Goal: Task Accomplishment & Management: Use online tool/utility

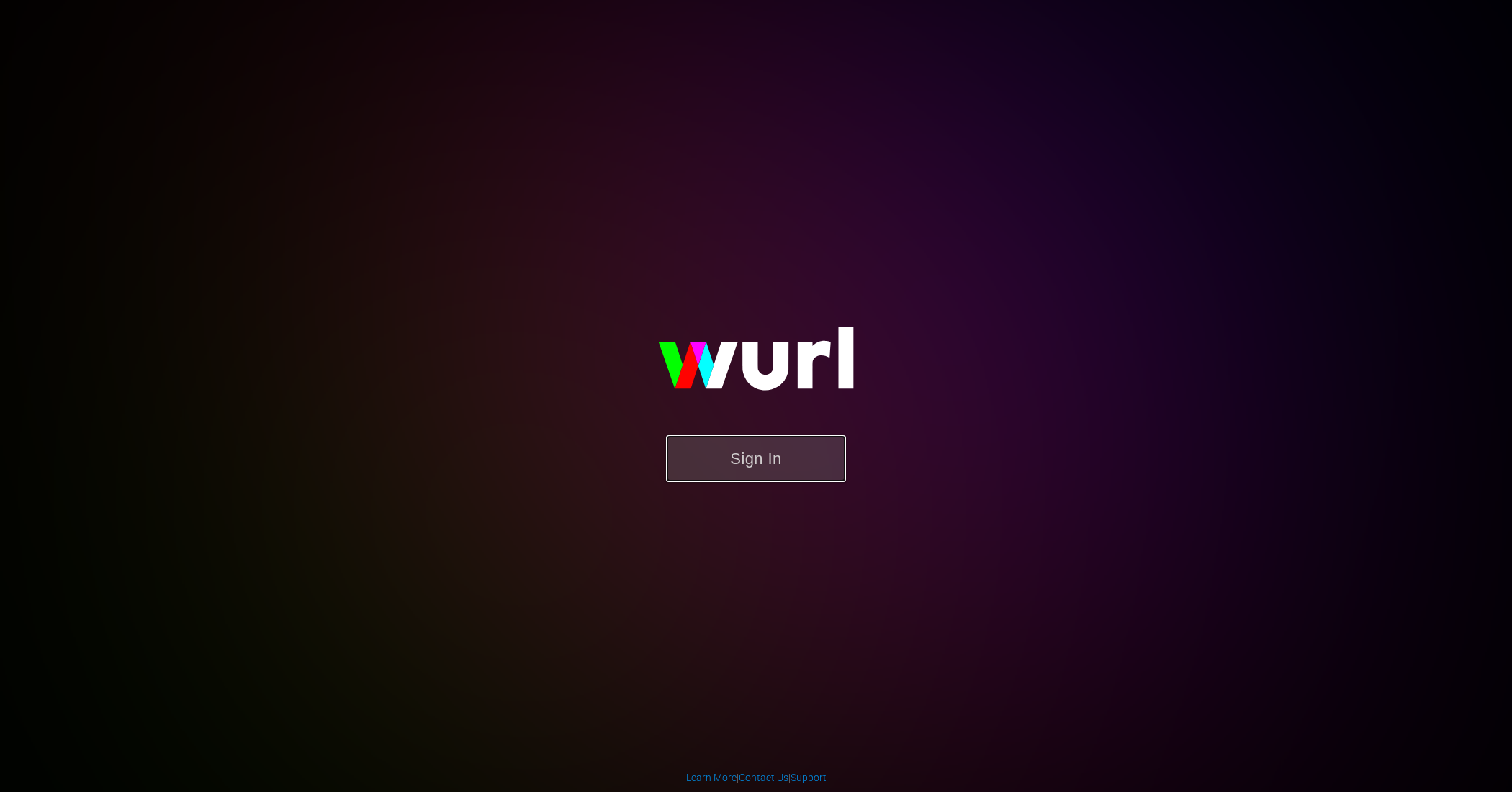
click at [751, 449] on button "Sign In" at bounding box center [756, 459] width 180 height 47
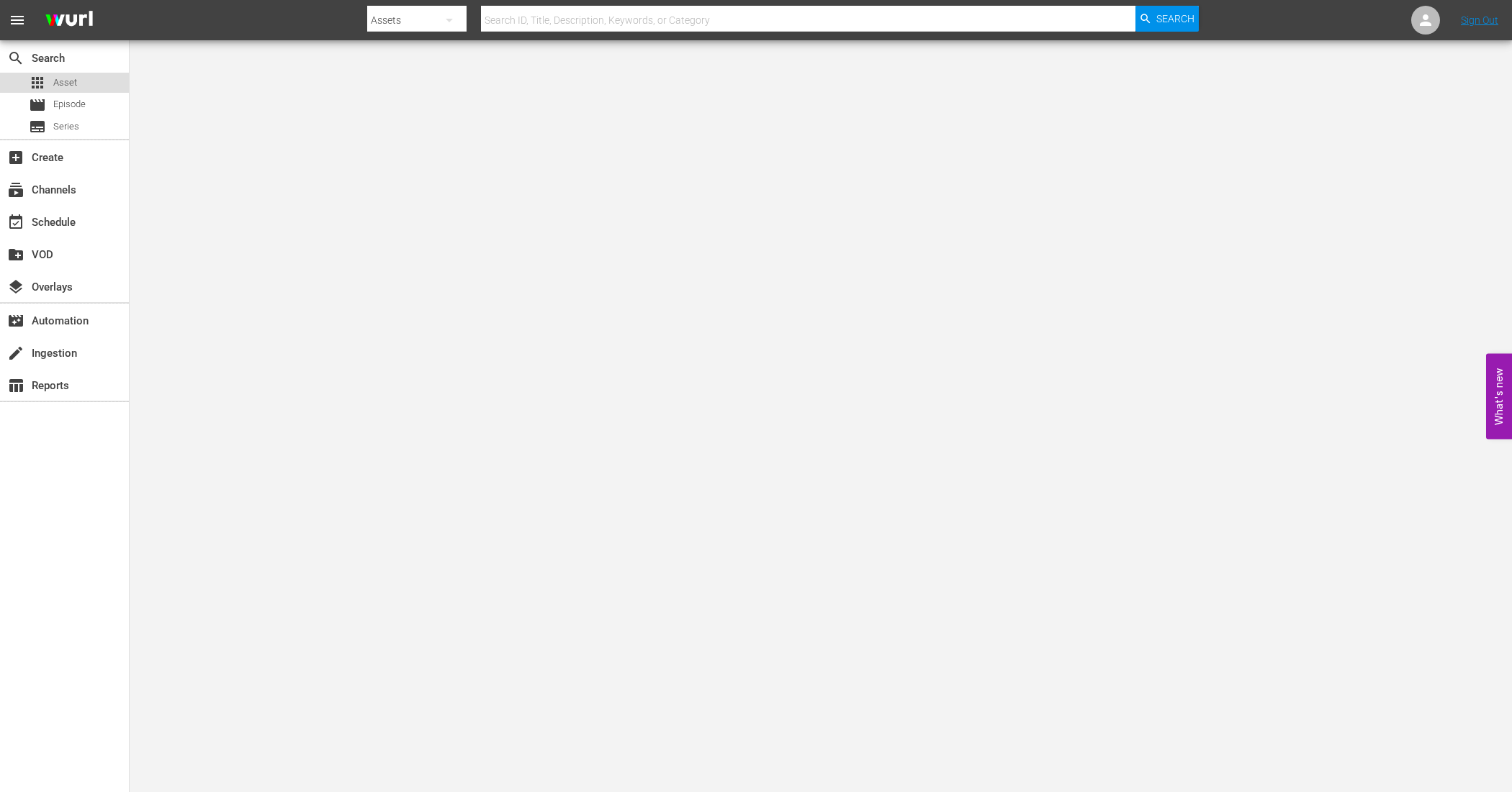
click at [75, 72] on div "apps Asset" at bounding box center [52, 82] width 48 height 21
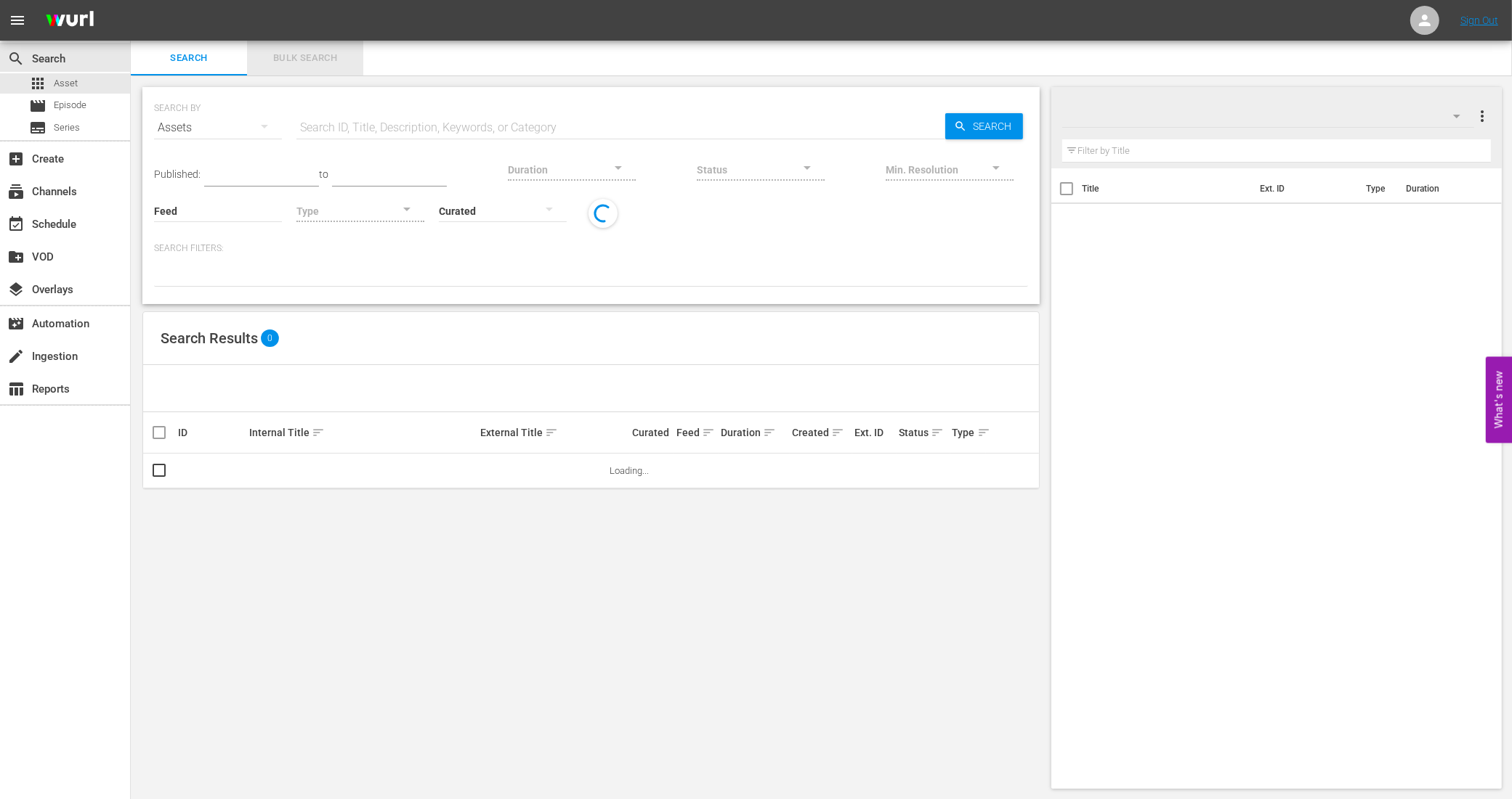
click at [322, 59] on span "Bulk Search" at bounding box center [305, 58] width 99 height 17
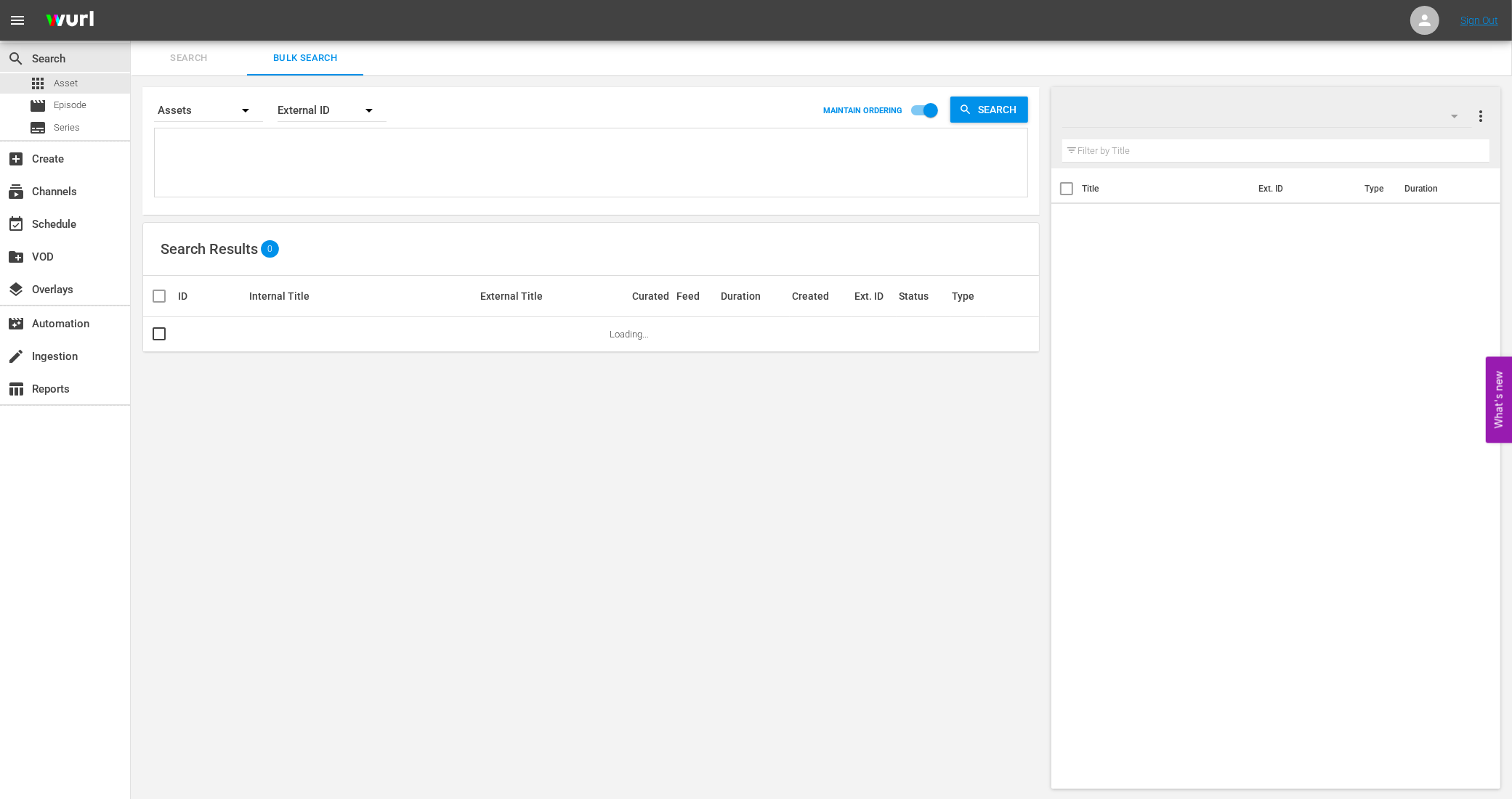
click at [305, 158] on textarea at bounding box center [592, 165] width 869 height 66
paste textarea "2278_U700376_LAT 2390_U700352_BRA_16 929824_U700447_LAT 775828_U700448_LAT 7884…"
type textarea "2278_U700376_LAT 2390_U700352_BRA_16 929824_U700447_LAT 775828_U700448_LAT 7884…"
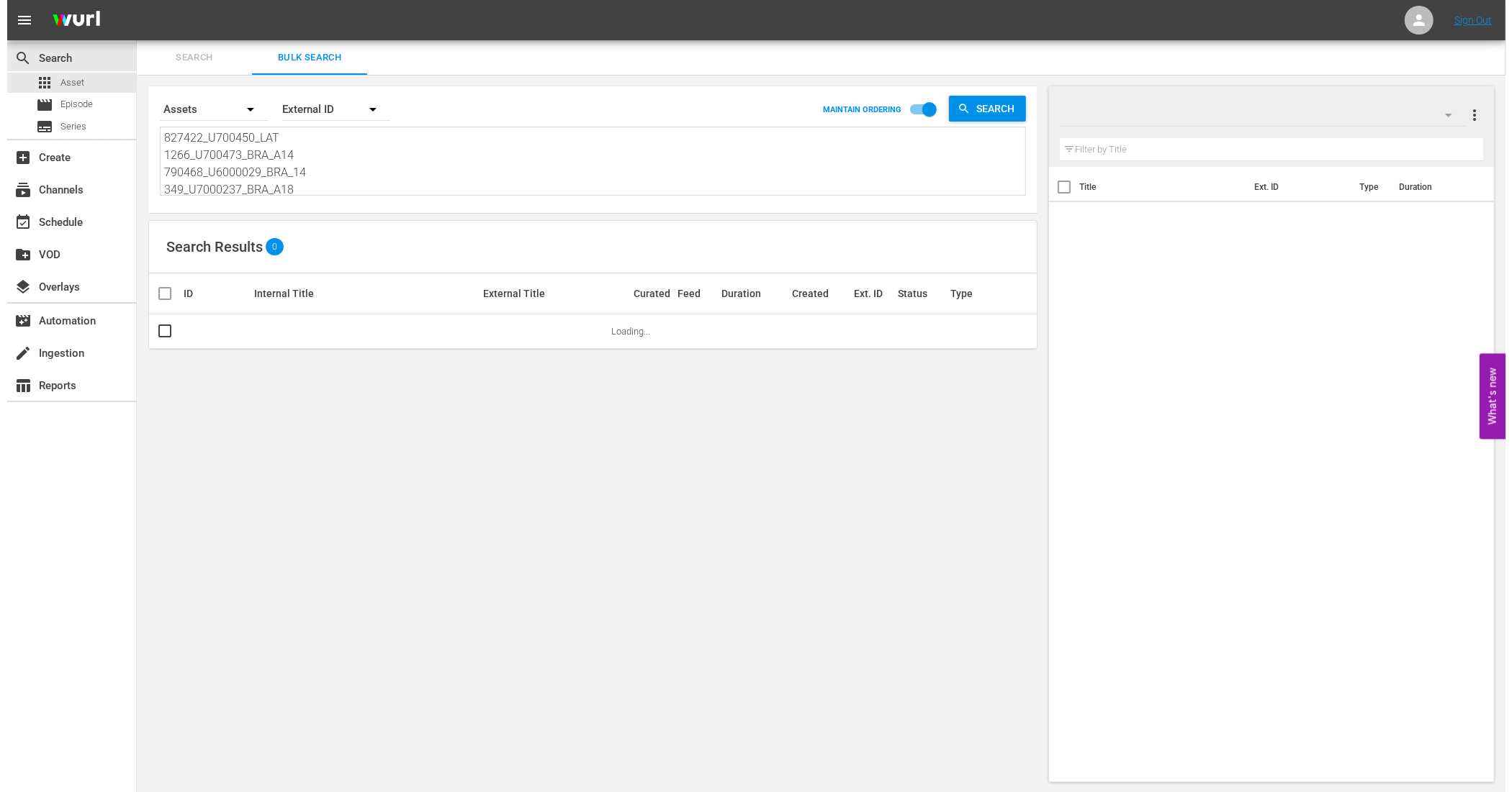
scroll to position [1, 0]
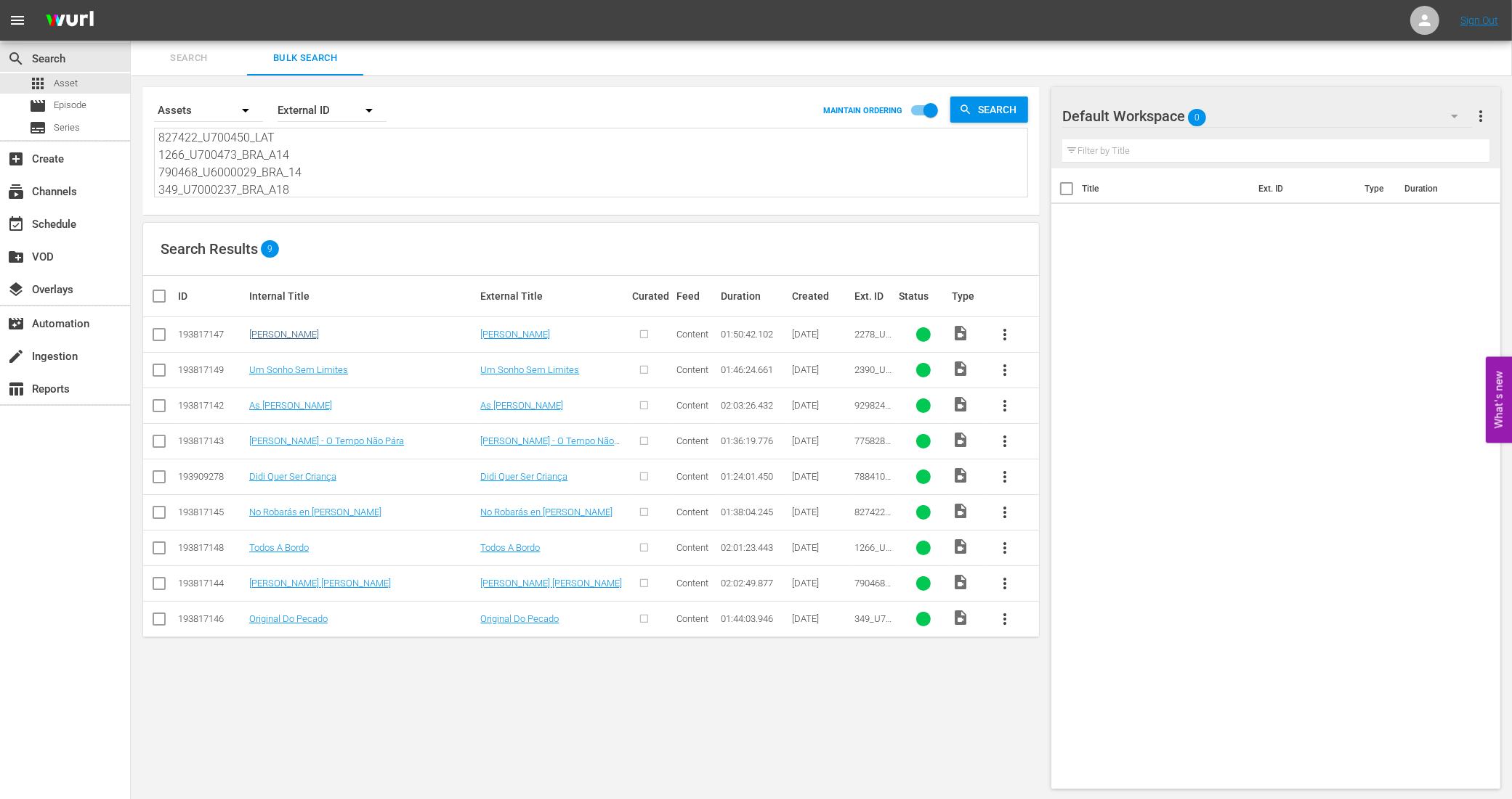
type textarea "2278_U700376_LAT 2390_U700352_BRA_16 929824_U700447_LAT 775828_U700448_LAT 7884…"
click at [262, 334] on link "Sibila" at bounding box center [283, 333] width 70 height 11
click at [303, 365] on link "Um Sonho Sem Limites" at bounding box center [298, 369] width 99 height 11
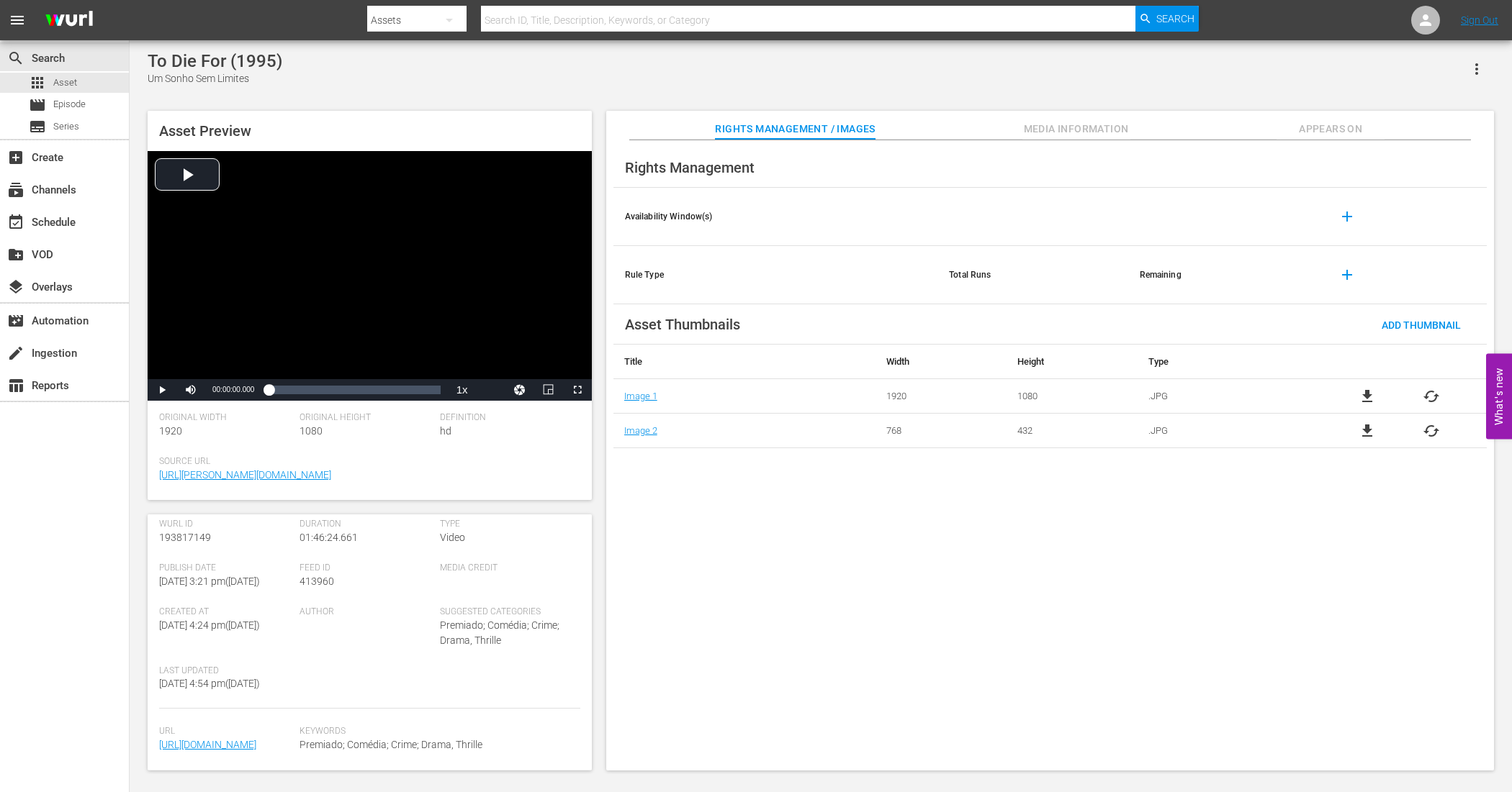
scroll to position [227, 0]
click at [488, 620] on span "Premiado; Comédia; Crime; Drama, Thrille" at bounding box center [500, 633] width 119 height 26
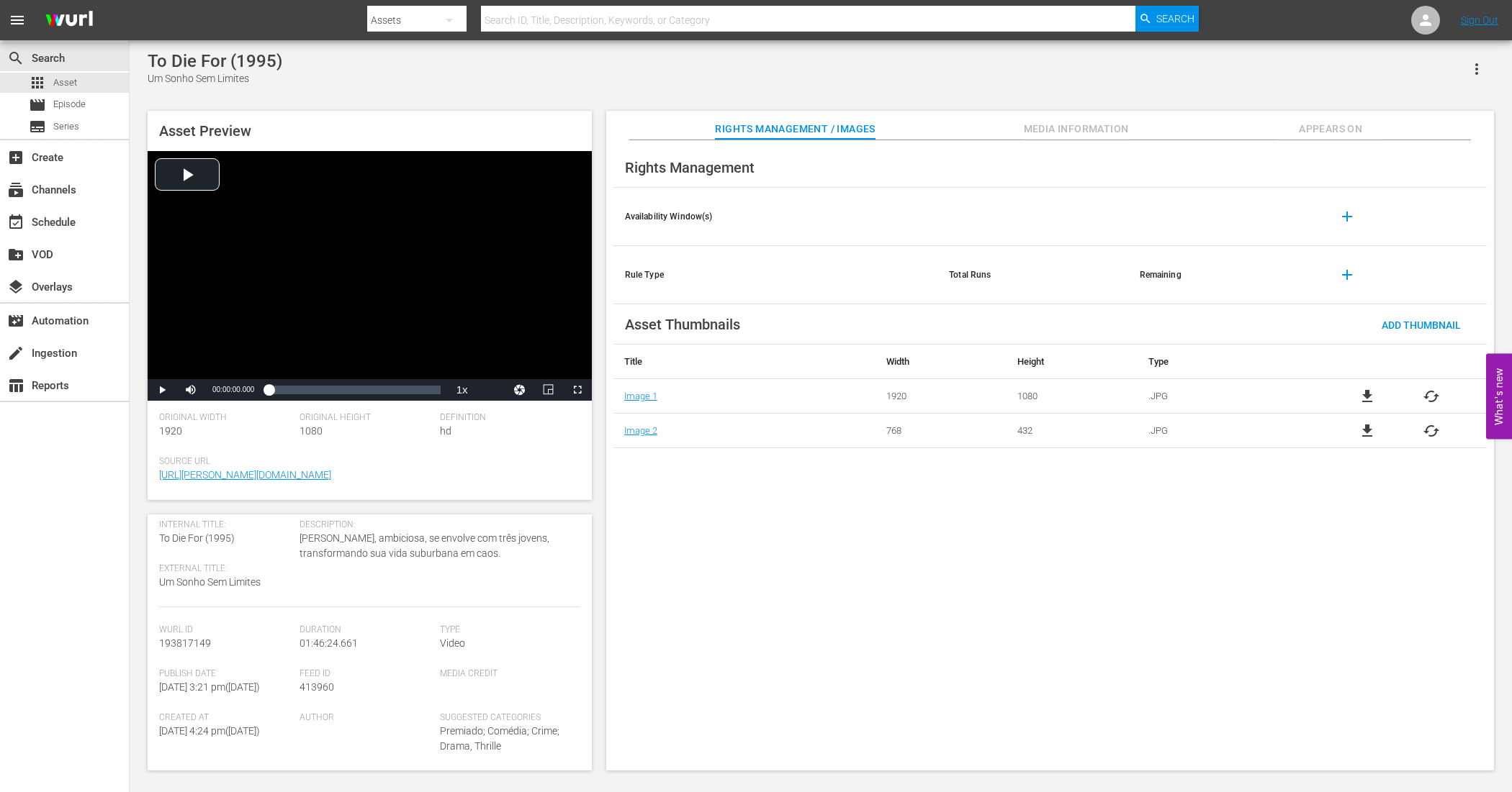
scroll to position [0, 0]
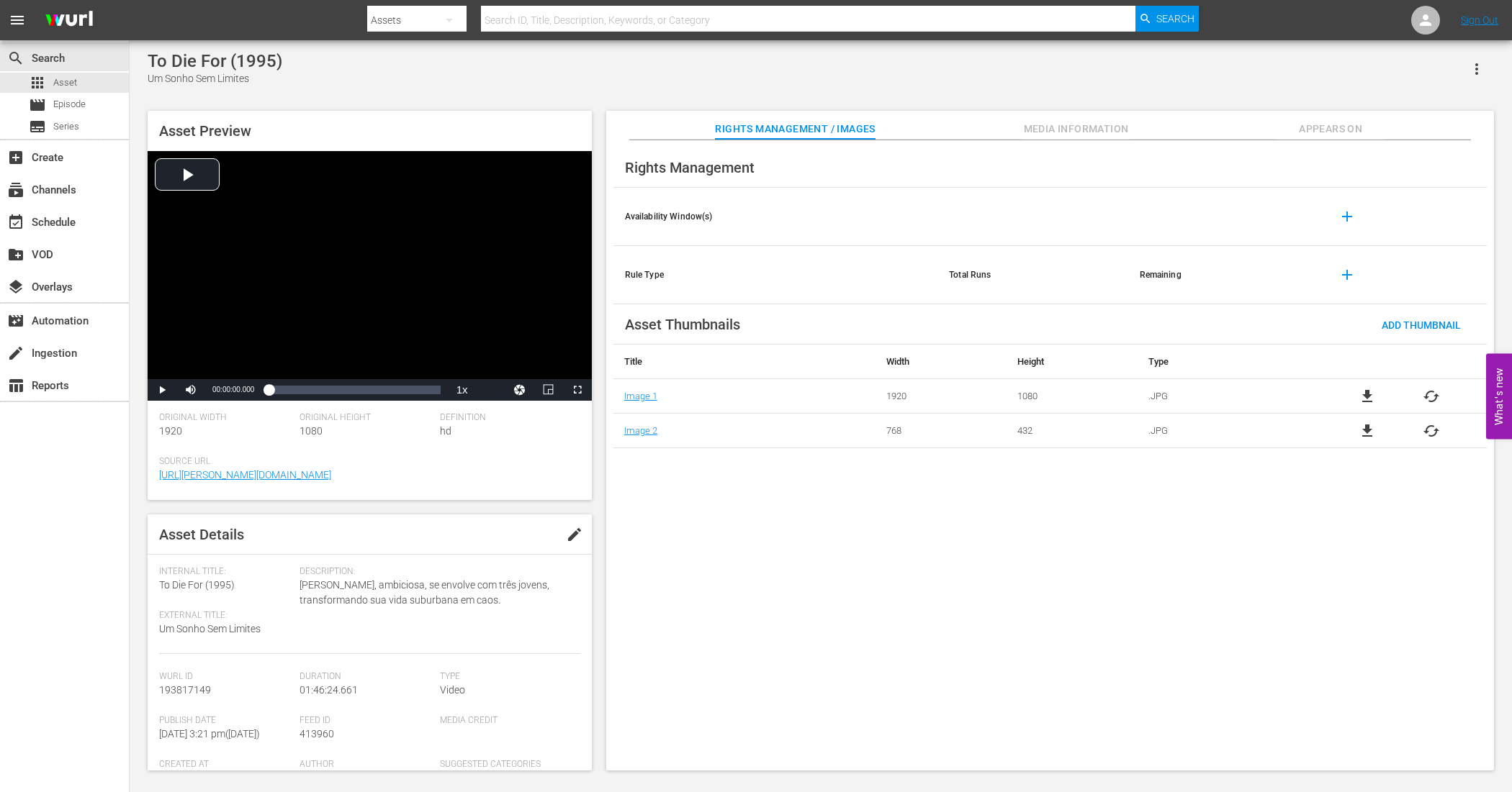
click at [570, 530] on span "edit" at bounding box center [574, 535] width 18 height 18
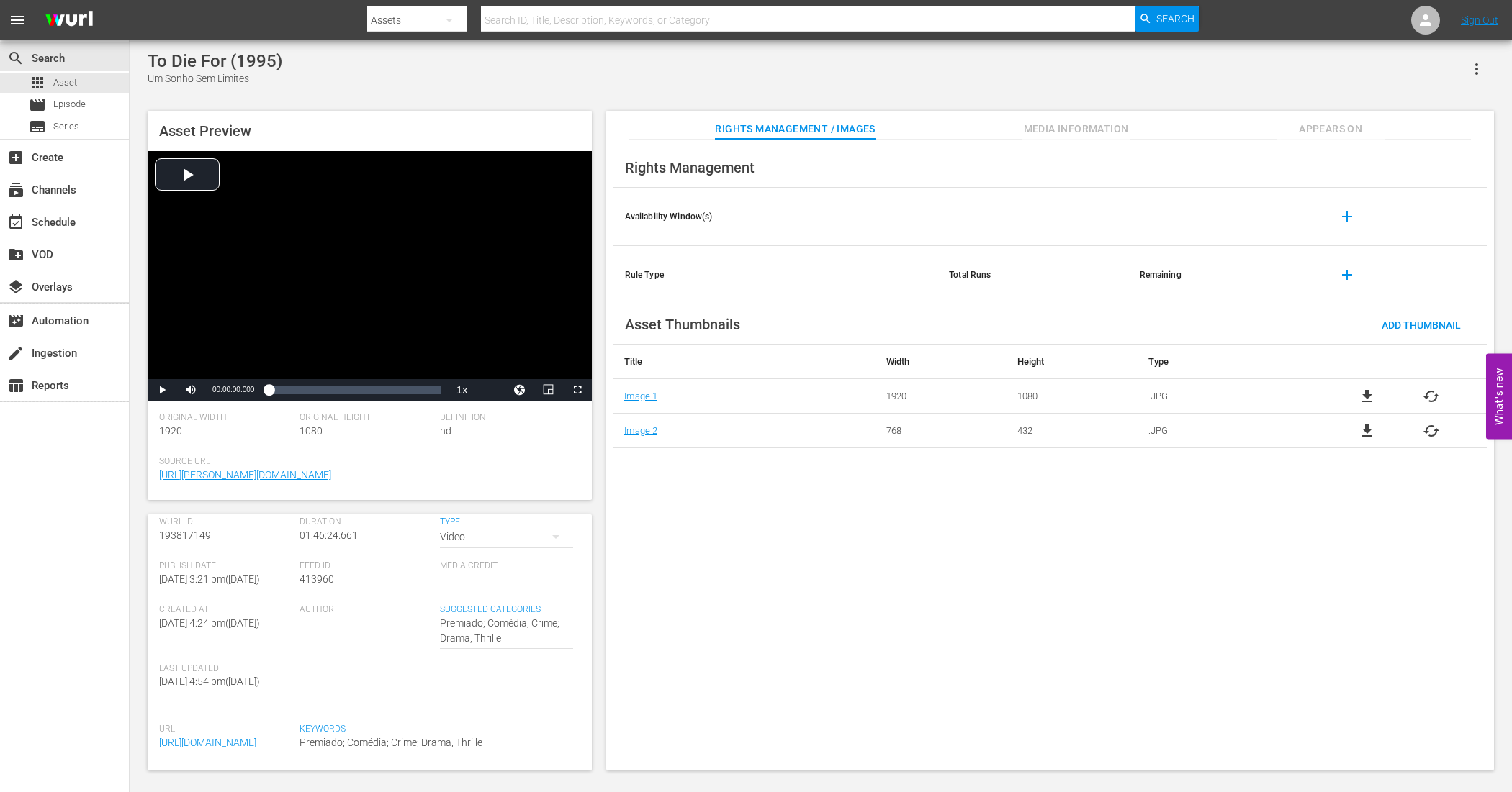
scroll to position [246, 0]
type textarea "Premiado; Comédia; Crime; Drama, Thrill"
type textarea "Premiado; Comédia; Crime; Drama, Thril"
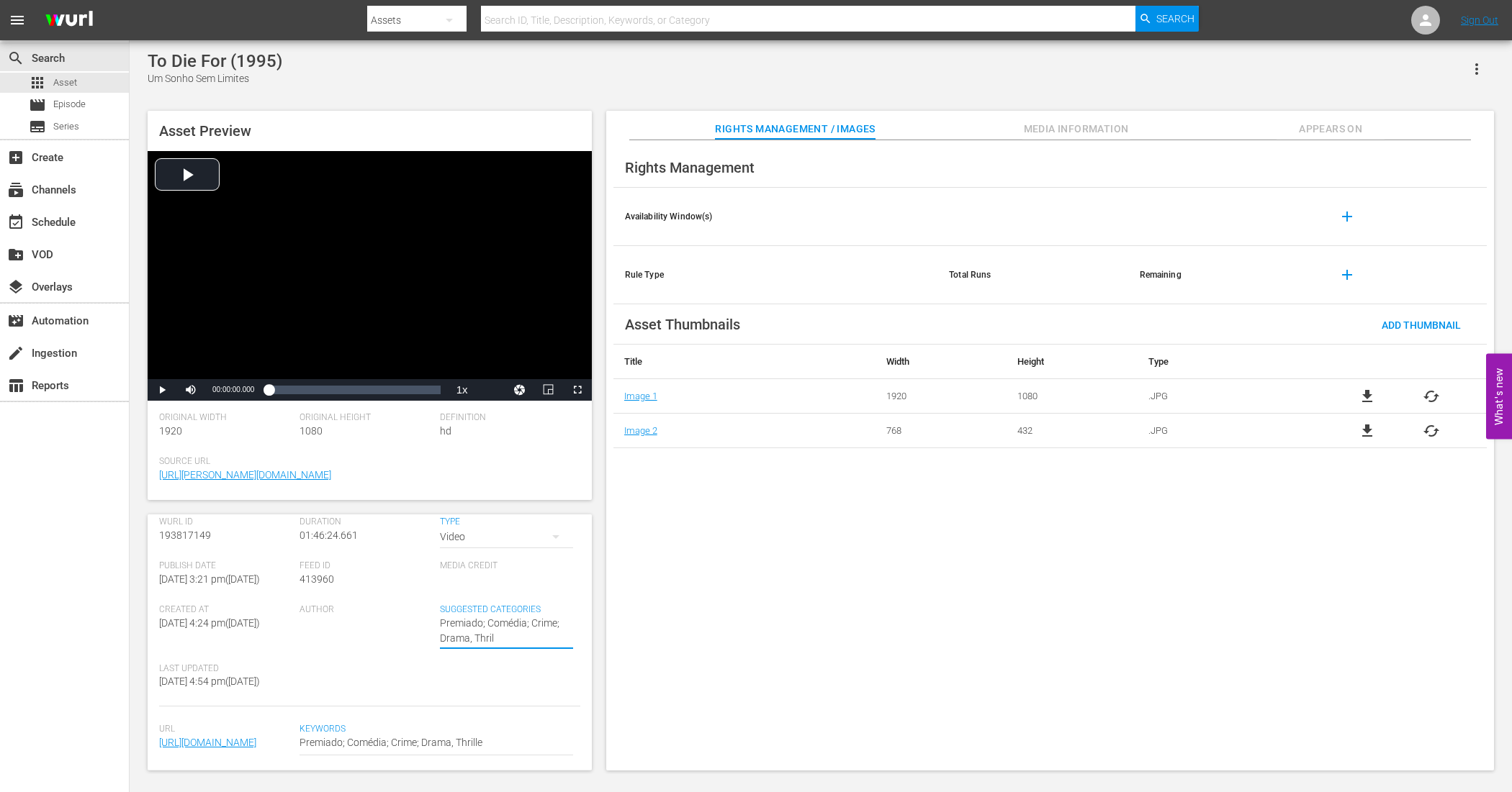
type textarea "Premiado; Comédia; Crime; Drama, Thrill"
type textarea "Premiado; Comédia; Crime; Drama, Thrille"
type textarea "Premiado; Comédia; Crime; Drama, Thriller"
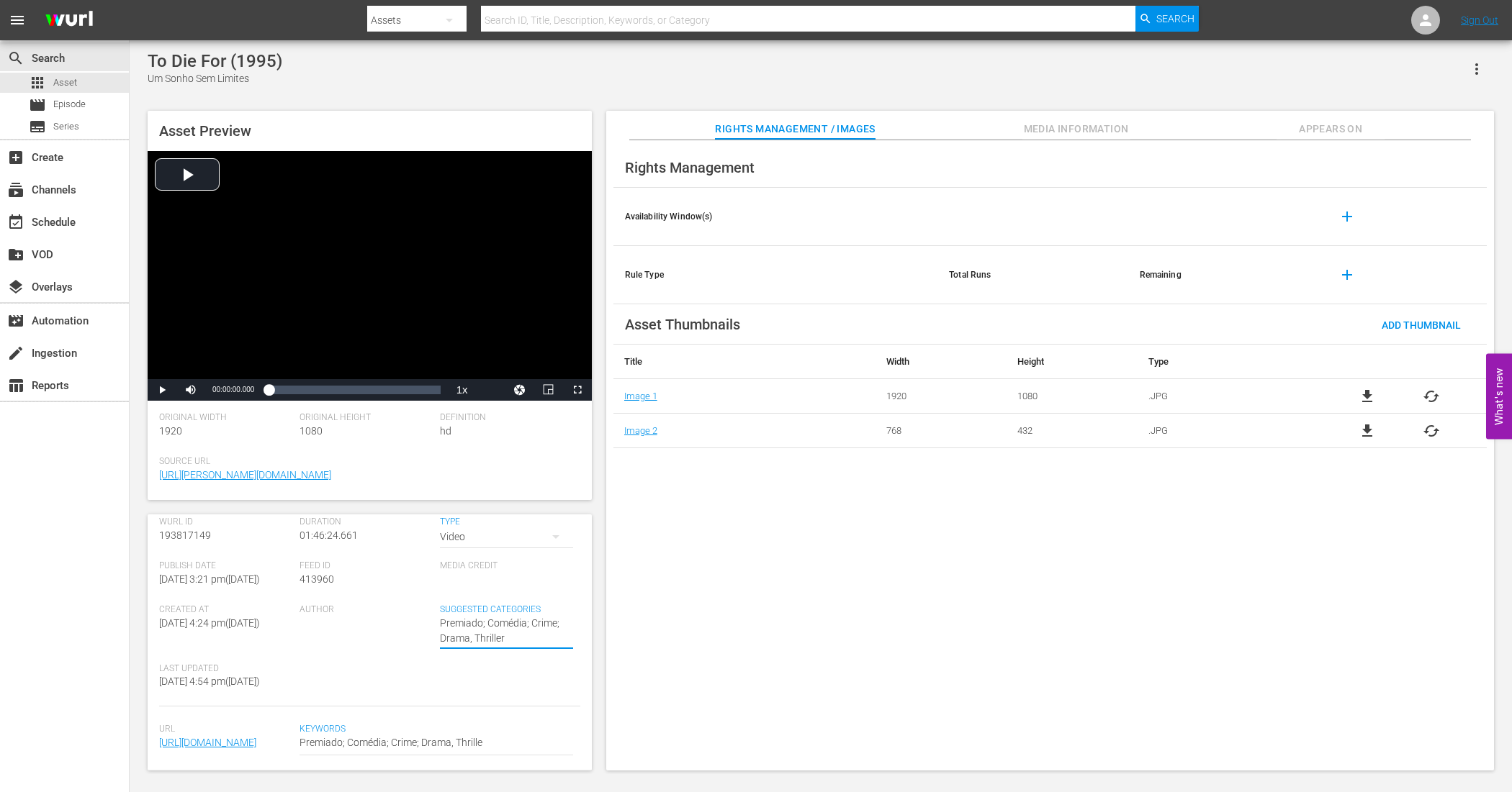
type textarea "Premiado; Comédia; Crime; Drama, Thriller"
click at [501, 631] on div "Wurl Id 193817149 Duration 01:46:24.661 Type Video Publish Date Thu September 2…" at bounding box center [370, 611] width 422 height 191
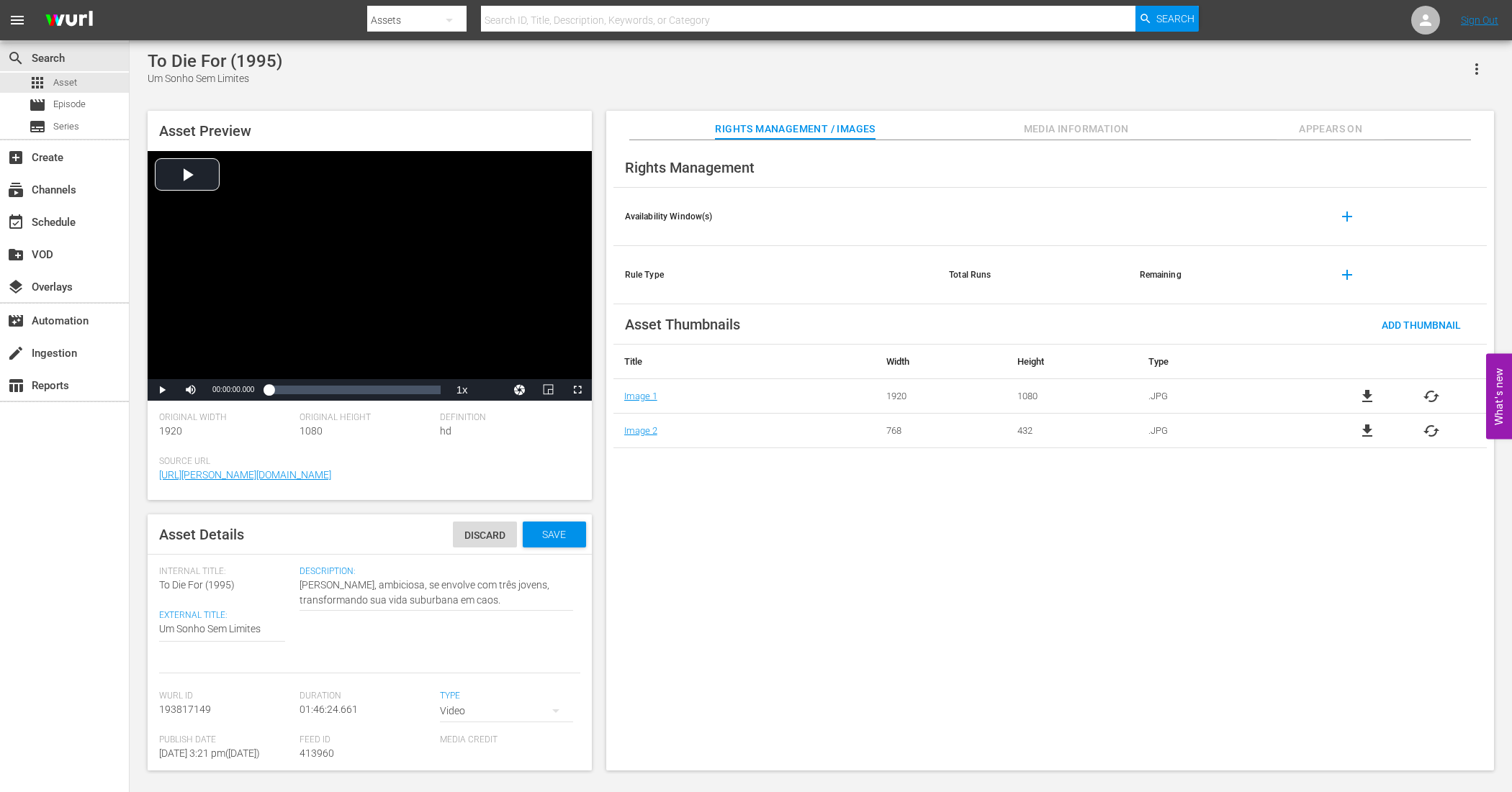
click at [536, 540] on span "Save" at bounding box center [554, 535] width 47 height 12
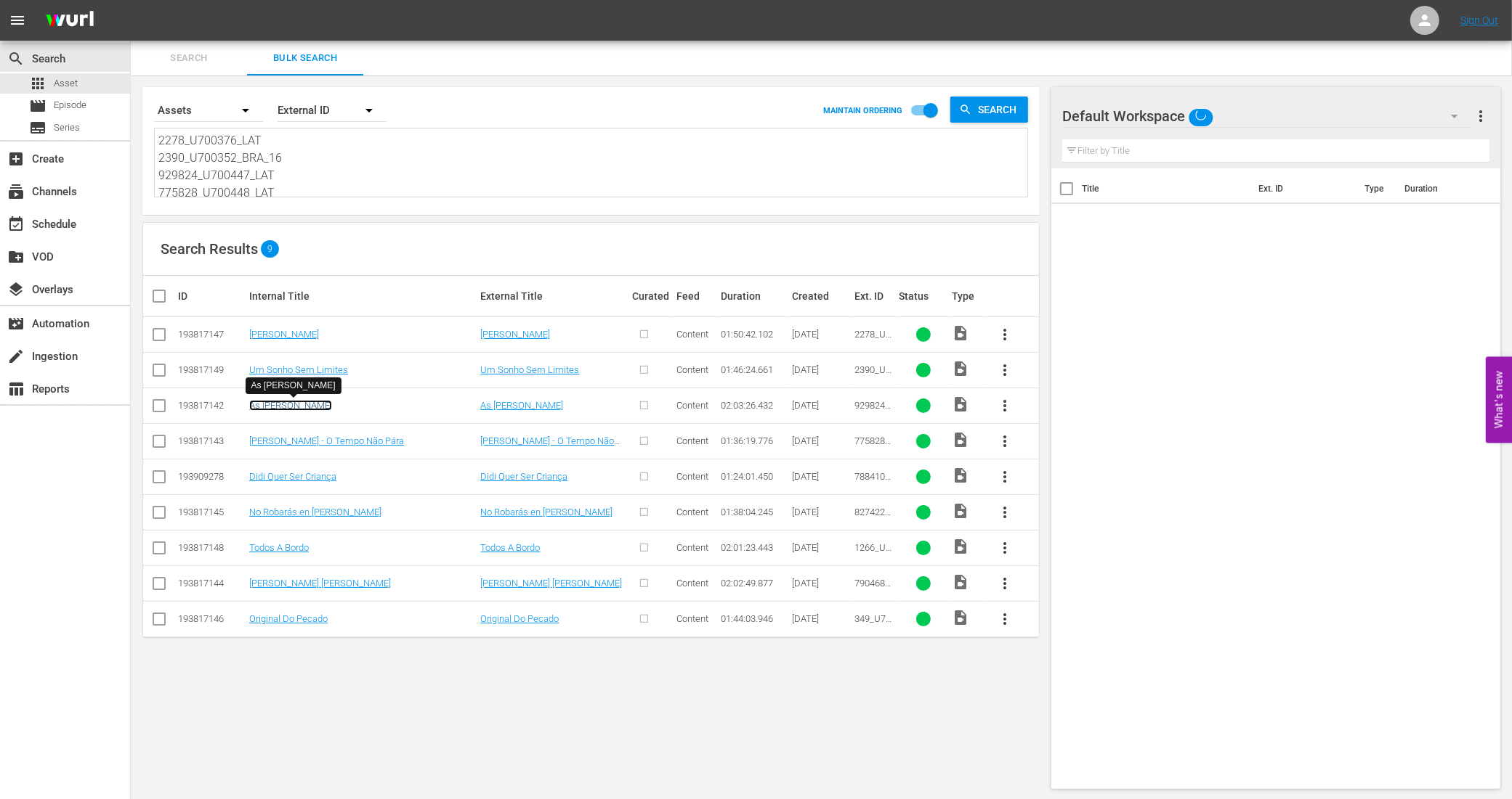
click at [328, 405] on link "As Vidas De Chico Xavier" at bounding box center [290, 405] width 83 height 11
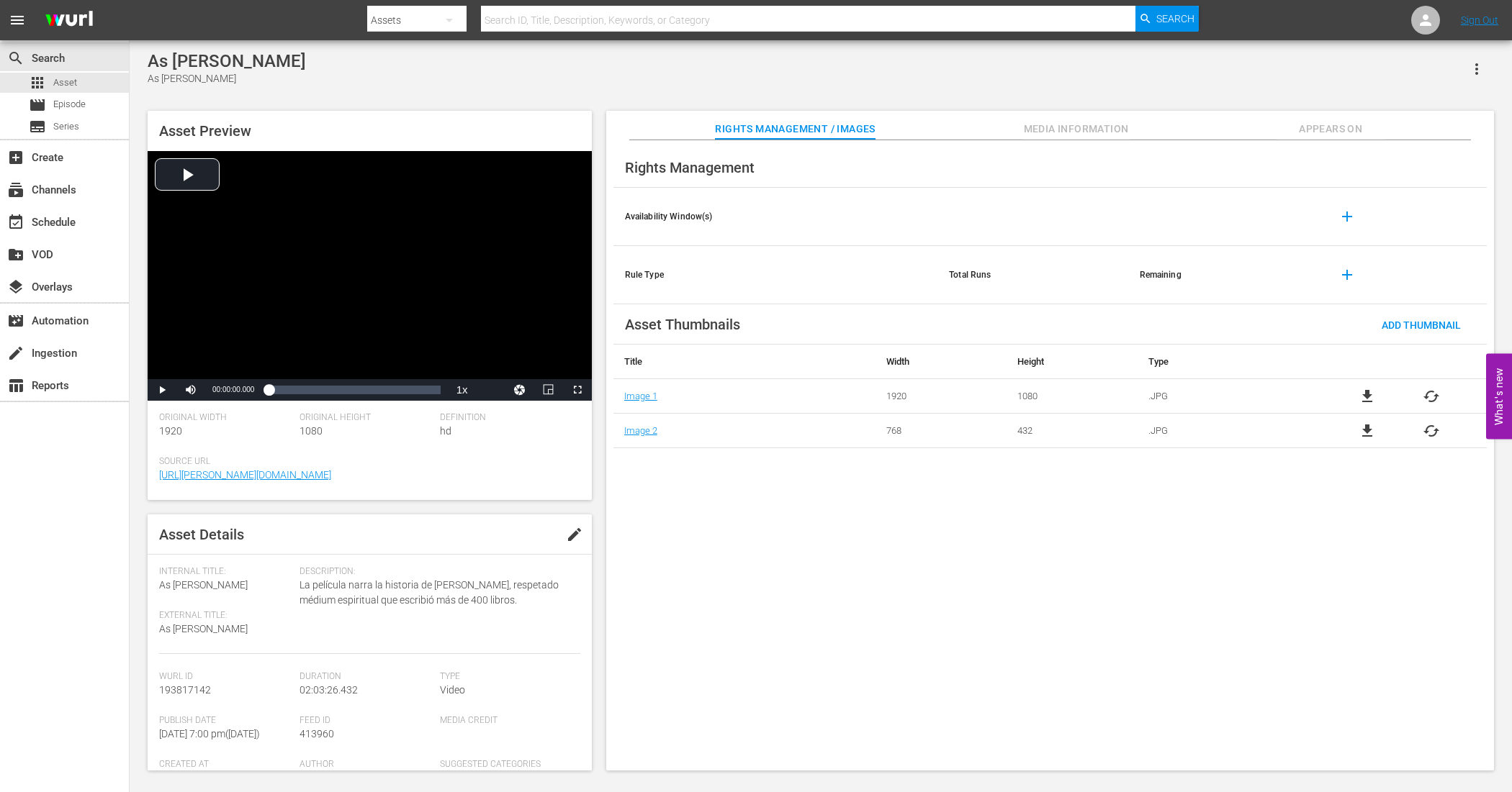
drag, startPoint x: 523, startPoint y: 598, endPoint x: 295, endPoint y: 594, distance: 228.0
click at [295, 594] on div "Internal Title: As Vidas De Chico Xavier External Title: As Vidas De Chico Xavi…" at bounding box center [370, 610] width 422 height 88
click at [299, 588] on span "La película narra la historia de Chico Xavier, respetado médium espiritual que …" at bounding box center [436, 593] width 274 height 30
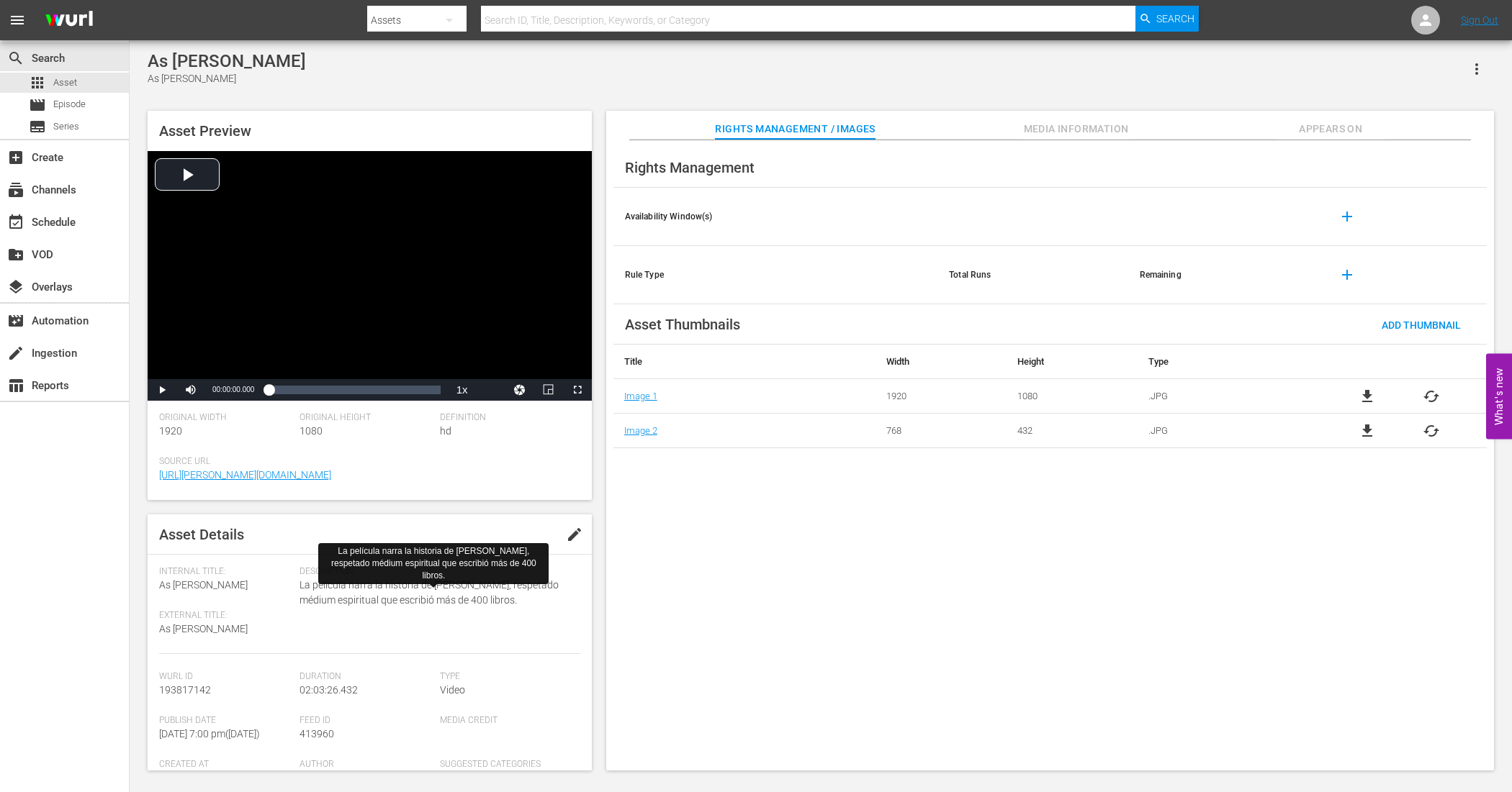
drag, startPoint x: 296, startPoint y: 587, endPoint x: 361, endPoint y: 598, distance: 65.9
click at [361, 598] on div "Internal Title: As Vidas De Chico Xavier External Title: As Vidas De Chico Xavi…" at bounding box center [370, 610] width 422 height 88
click at [396, 640] on div "Description: La película narra la historia de Chico Xavier, respetado médium es…" at bounding box center [439, 610] width 281 height 88
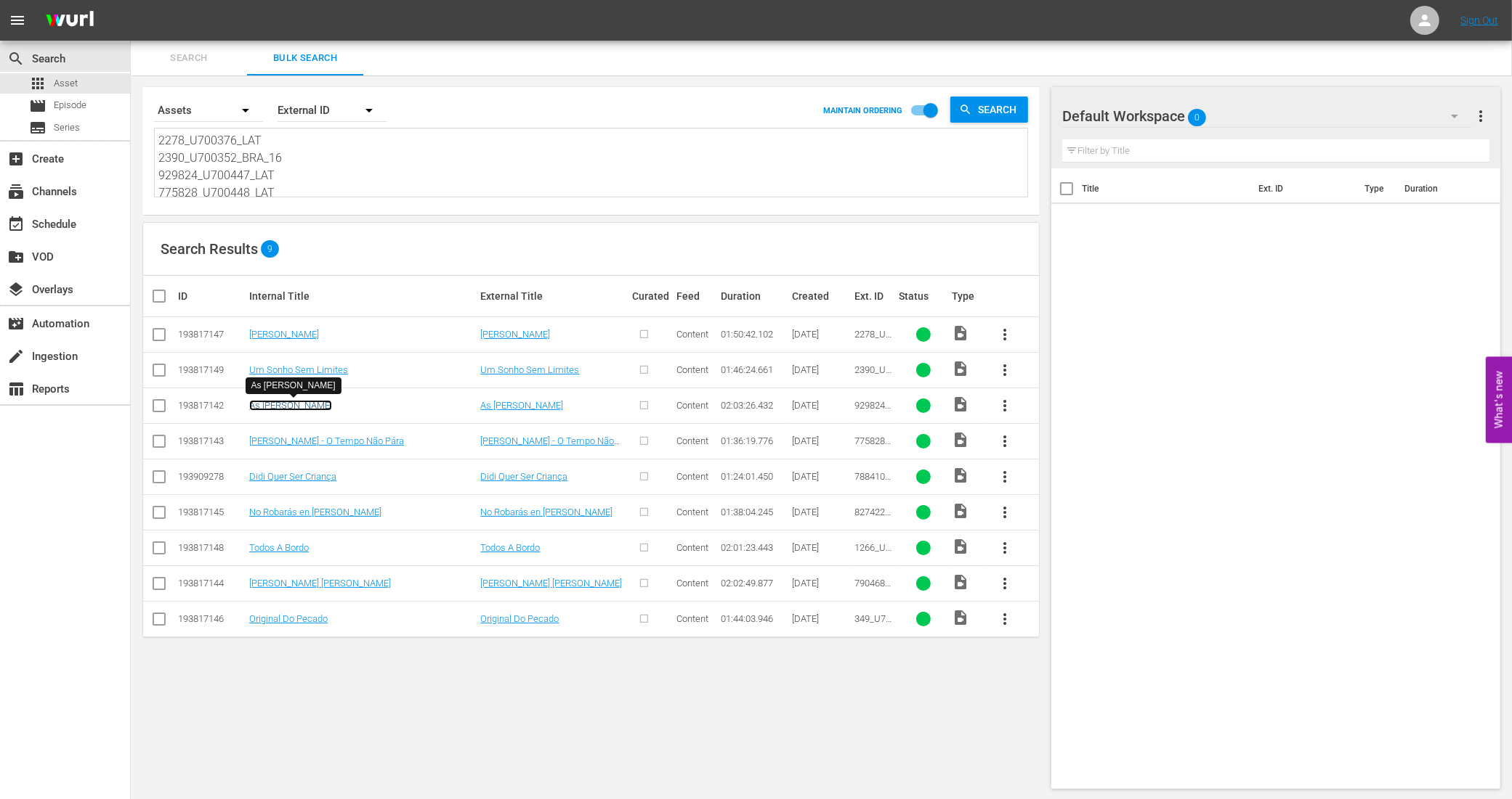
click at [324, 407] on link "As Vidas De Chico Xavier" at bounding box center [290, 405] width 83 height 11
click at [339, 444] on link "Cazuza - O Tempo Não Pára" at bounding box center [326, 441] width 155 height 11
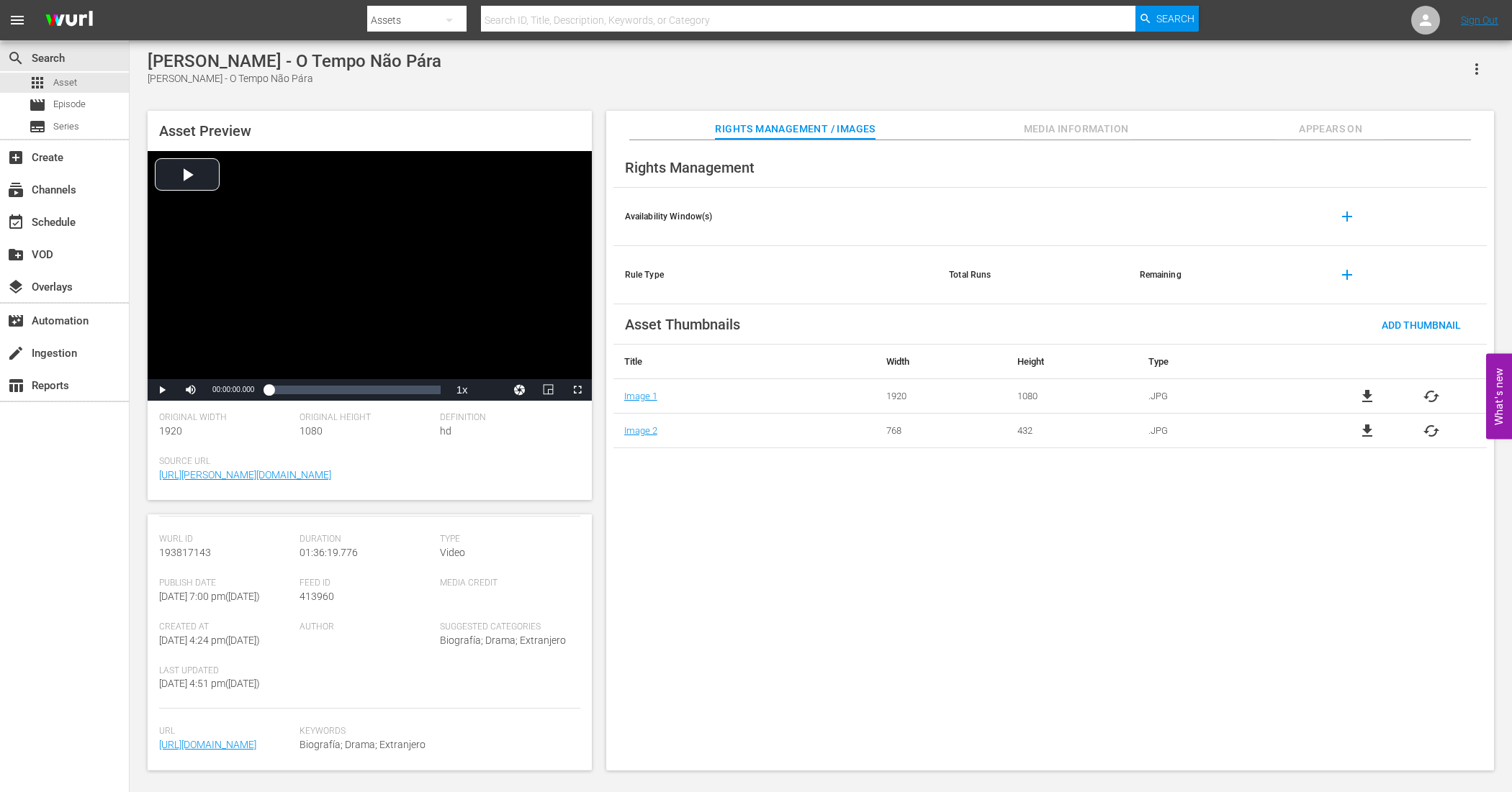
scroll to position [227, 0]
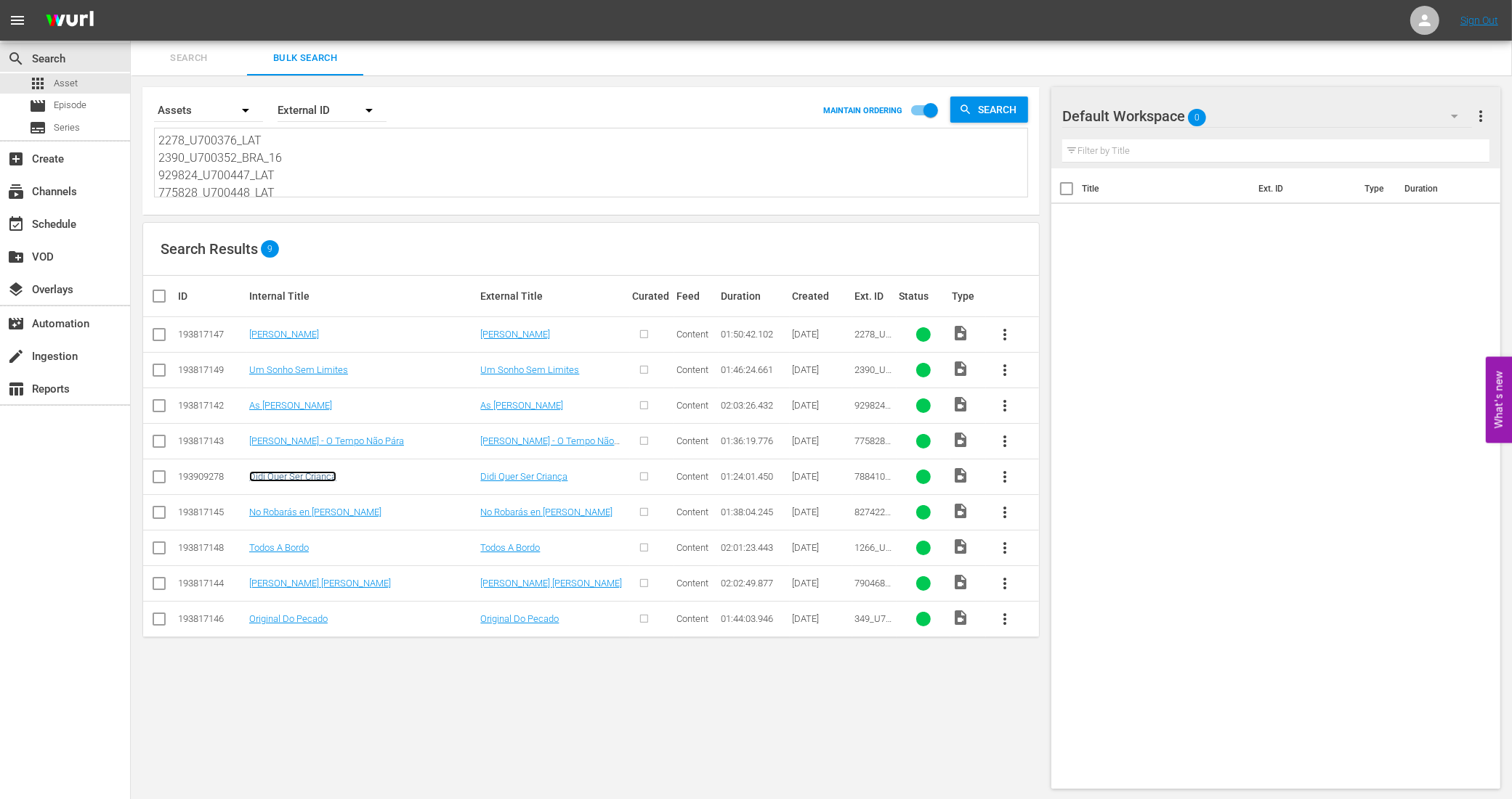
click at [318, 480] on link "Didi Quer Ser Criança" at bounding box center [292, 476] width 87 height 11
click at [316, 517] on link "No Robarás en Domingo" at bounding box center [315, 512] width 132 height 11
click at [296, 549] on link "Todos A Bordo" at bounding box center [278, 547] width 59 height 11
click at [276, 585] on link "Maria Antonieta" at bounding box center [320, 583] width 142 height 11
click at [291, 615] on link "Original Do Pecado" at bounding box center [287, 618] width 78 height 11
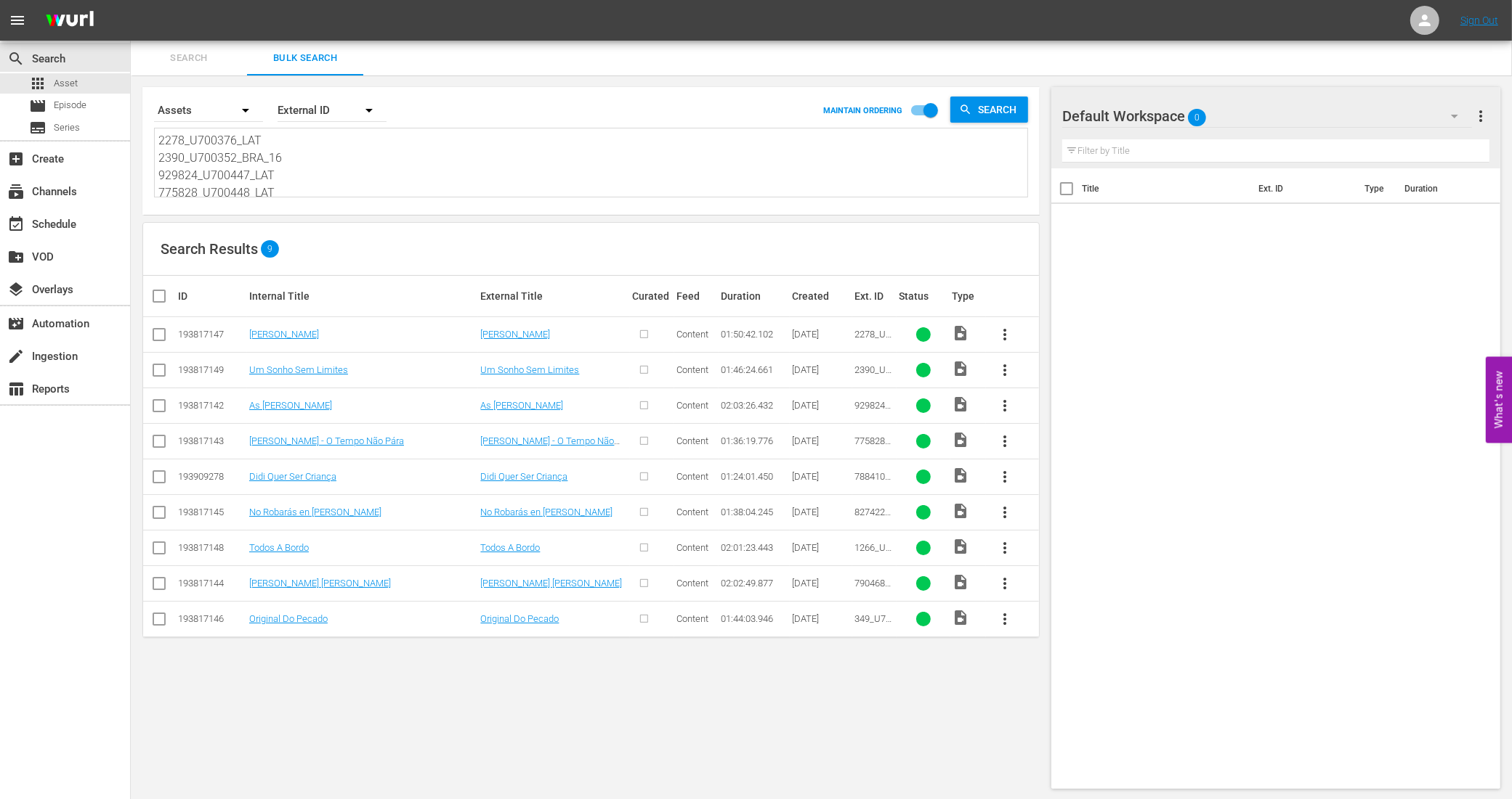
click at [157, 336] on input "checkbox" at bounding box center [159, 337] width 18 height 18
checkbox input "true"
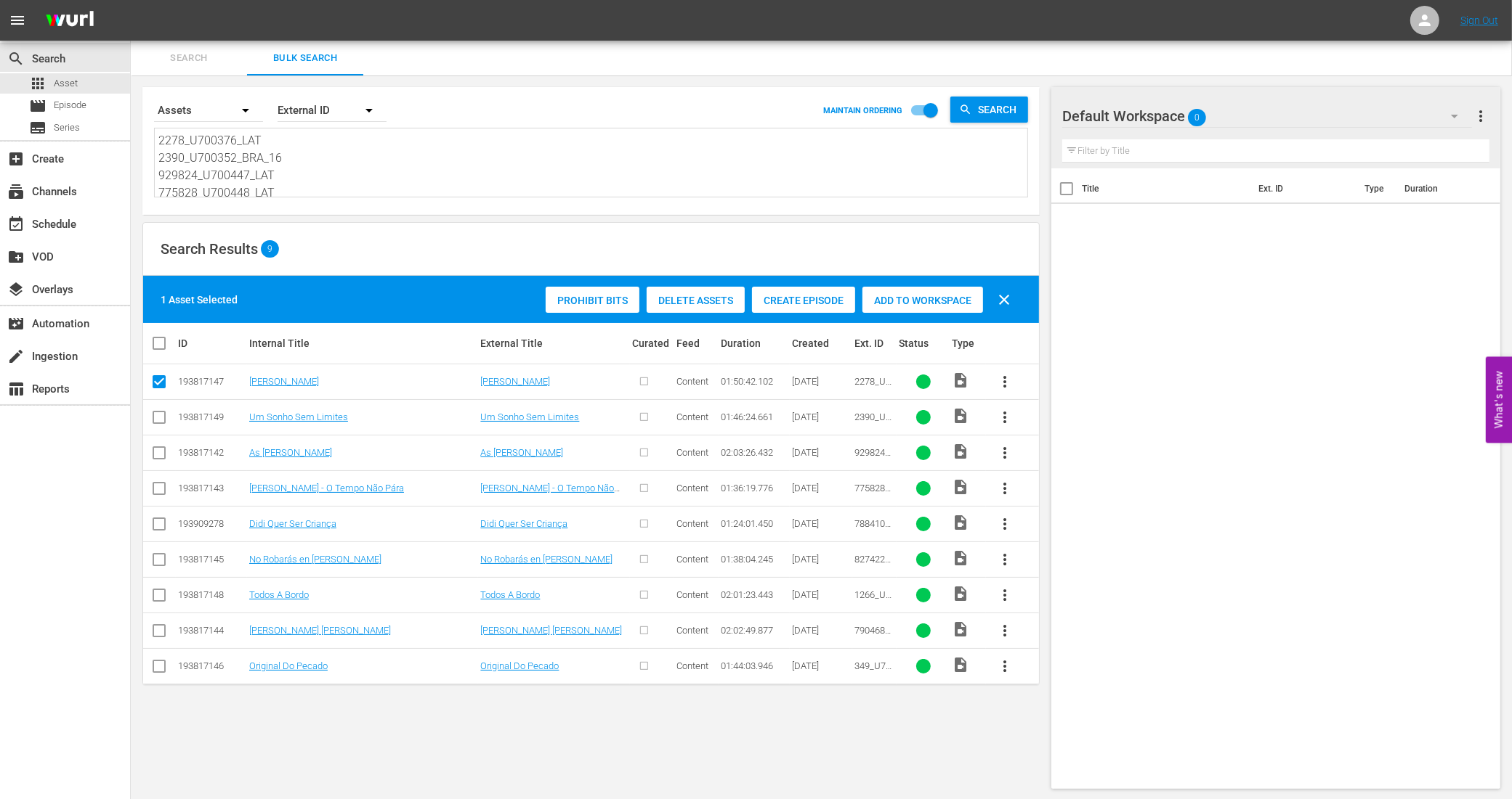
click at [165, 415] on input "checkbox" at bounding box center [159, 420] width 18 height 18
checkbox input "true"
click at [161, 456] on input "checkbox" at bounding box center [159, 456] width 18 height 18
checkbox input "true"
click at [161, 498] on input "checkbox" at bounding box center [159, 491] width 18 height 18
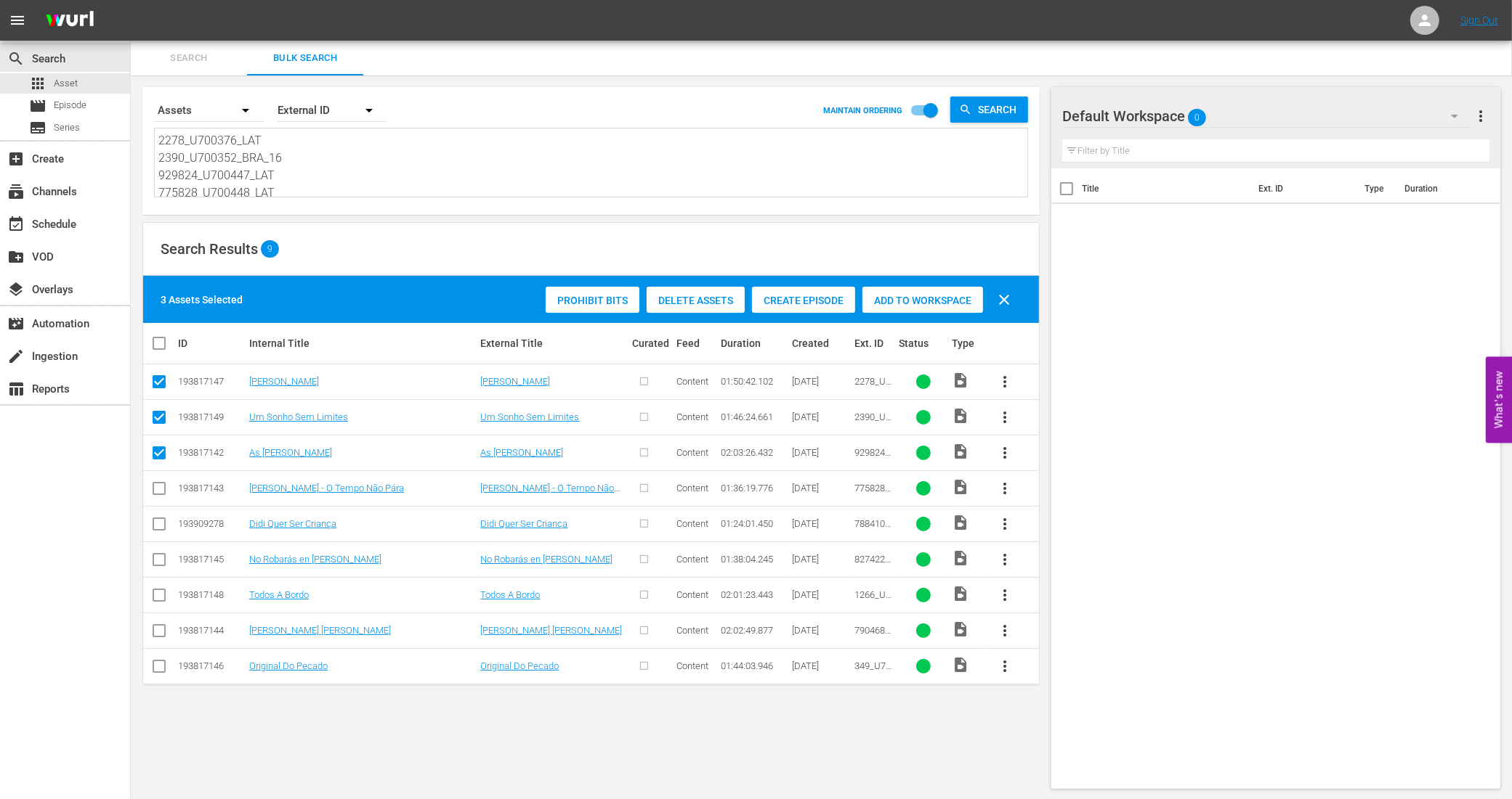
checkbox input "true"
click at [158, 530] on input "checkbox" at bounding box center [159, 527] width 18 height 18
checkbox input "true"
click at [160, 559] on input "checkbox" at bounding box center [159, 563] width 18 height 18
checkbox input "true"
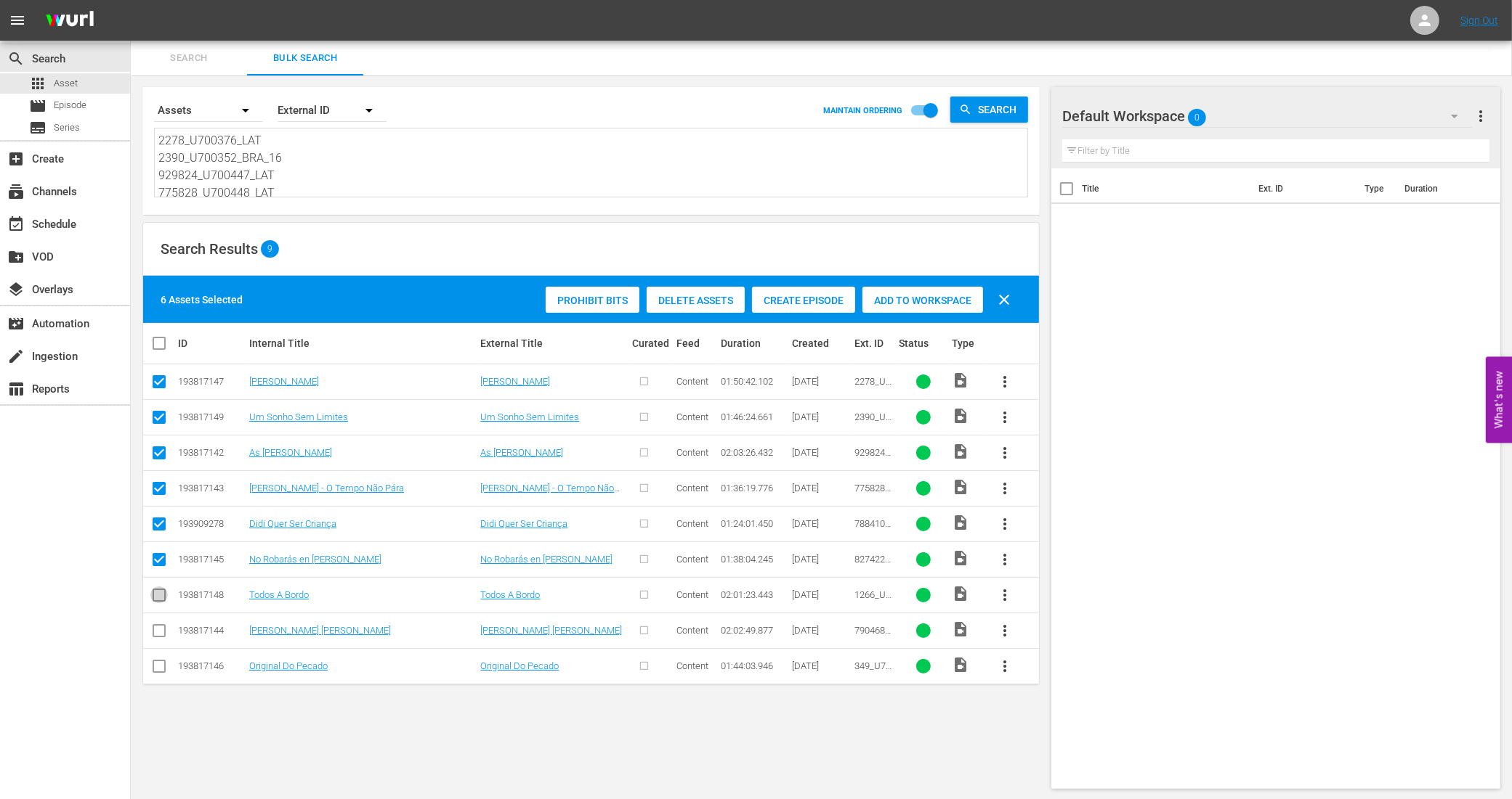
click at [157, 599] on input "checkbox" at bounding box center [159, 599] width 18 height 18
checkbox input "true"
click at [158, 672] on input "checkbox" at bounding box center [159, 670] width 18 height 18
checkbox input "true"
click at [806, 300] on span "Create Episode" at bounding box center [803, 301] width 104 height 12
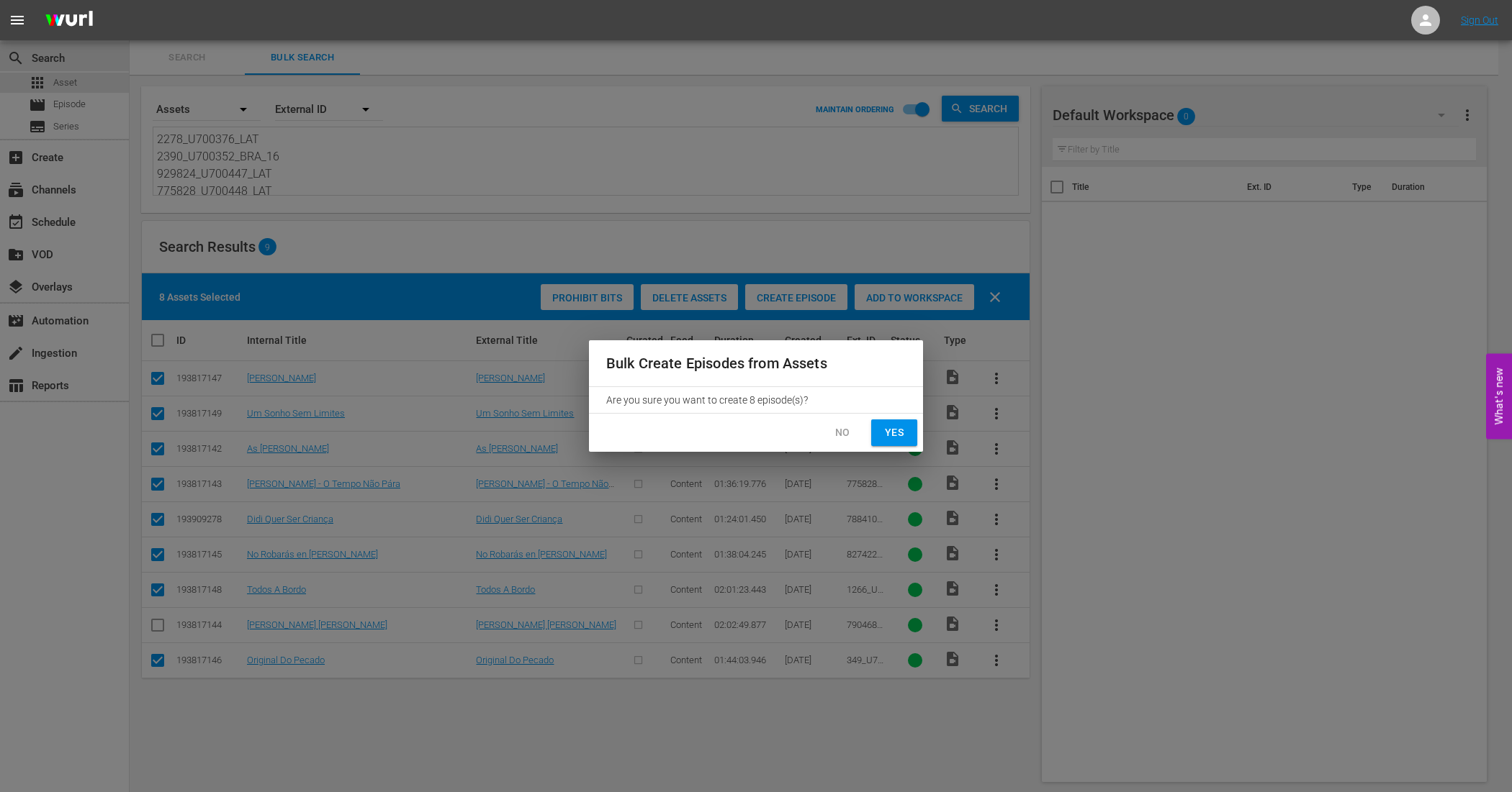
click at [893, 437] on span "Yes" at bounding box center [894, 432] width 23 height 18
checkbox input "false"
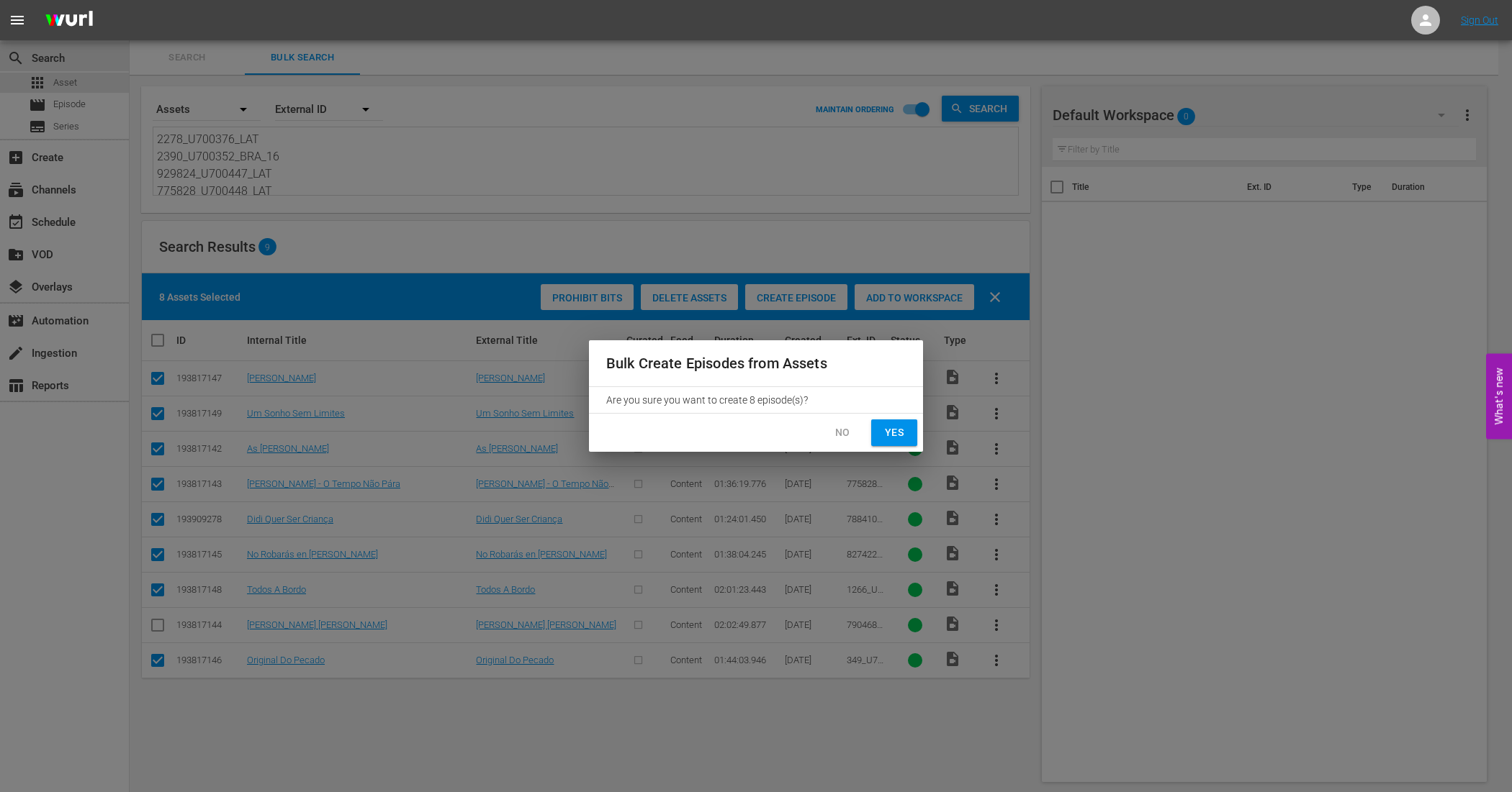
checkbox input "false"
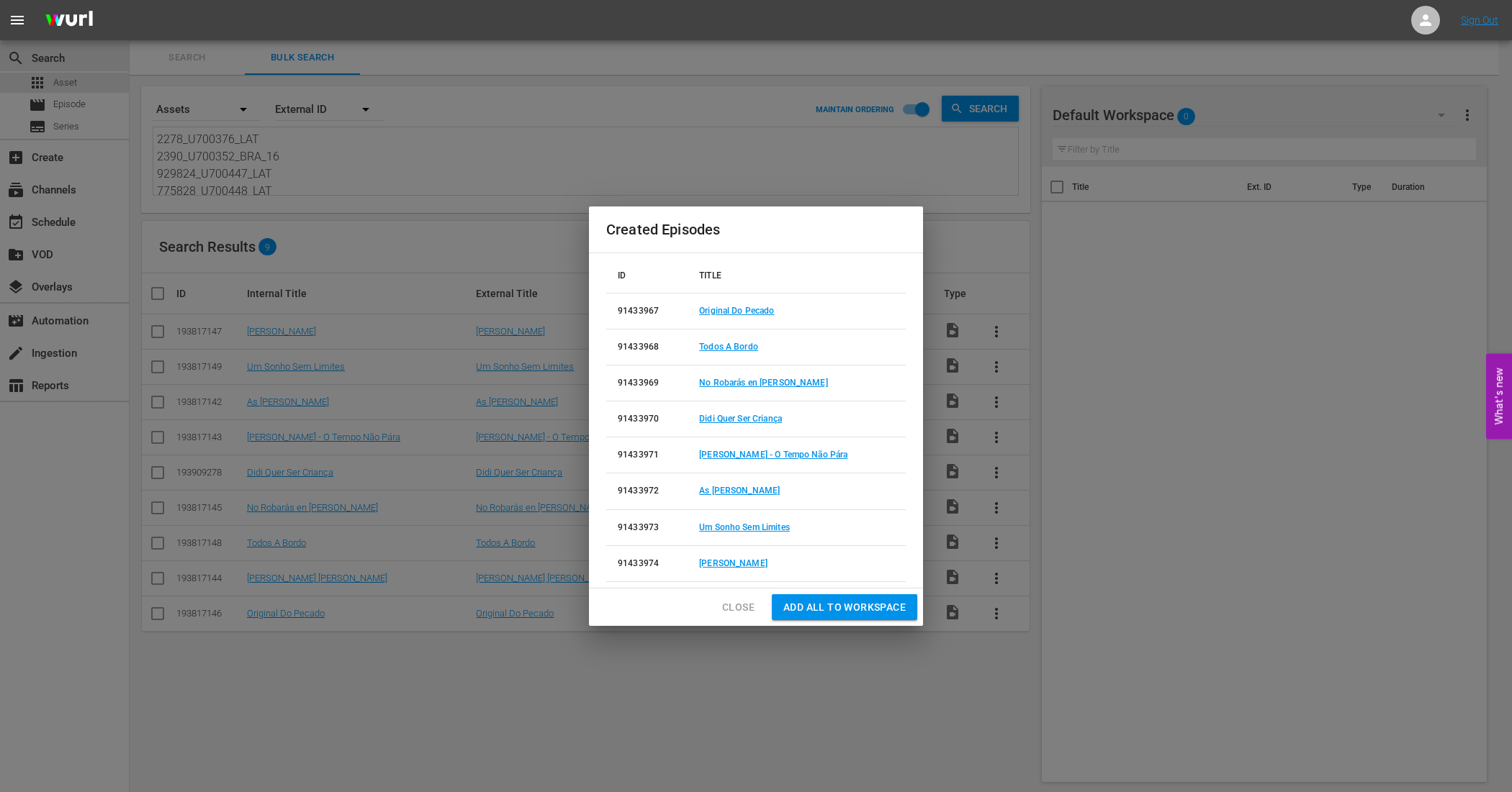
drag, startPoint x: 732, startPoint y: 610, endPoint x: 412, endPoint y: 583, distance: 321.1
click at [732, 610] on span "Close" at bounding box center [737, 607] width 32 height 18
